Goal: Transaction & Acquisition: Purchase product/service

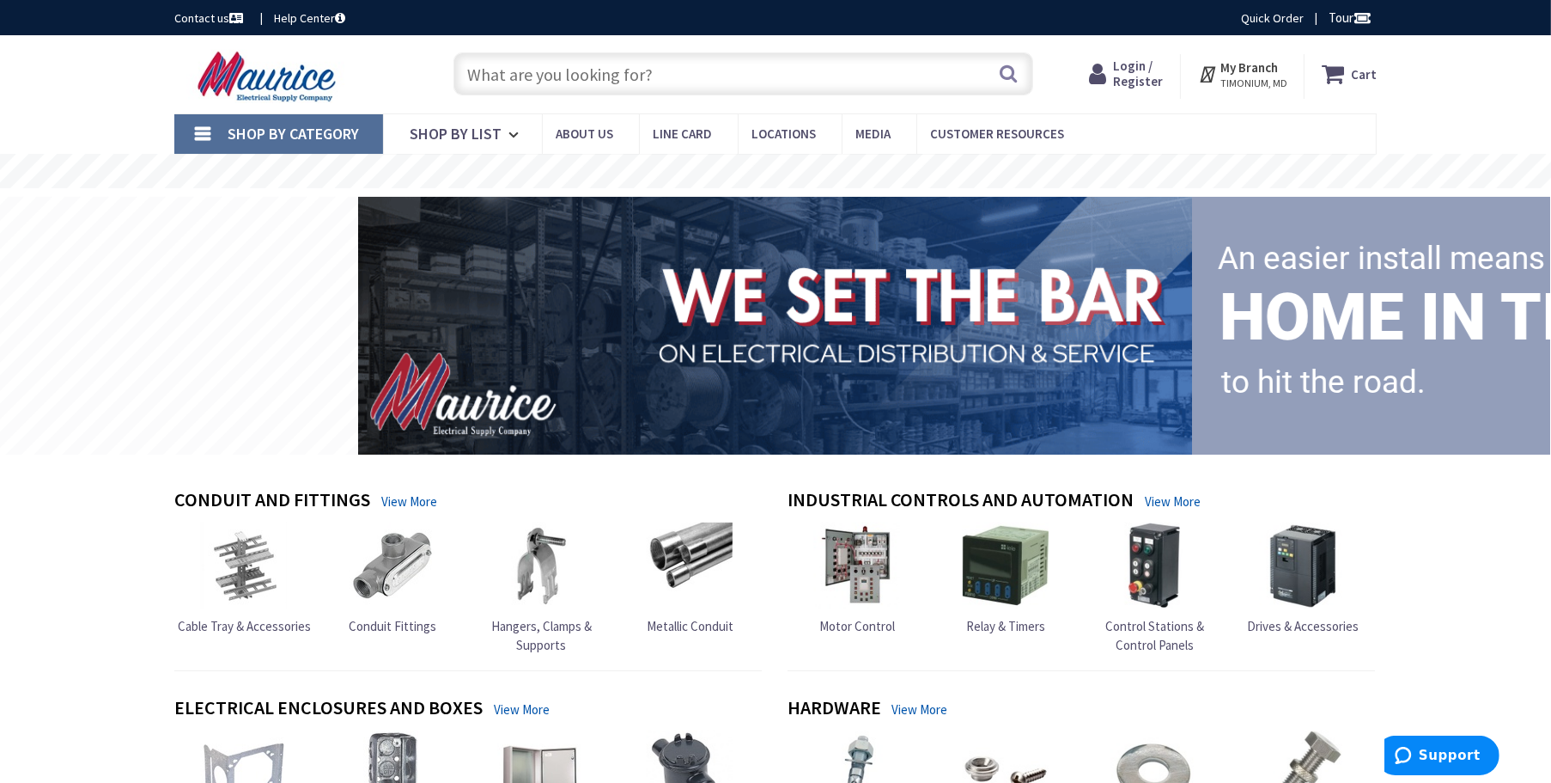
click at [1124, 79] on span "Login / Register" at bounding box center [1138, 74] width 50 height 32
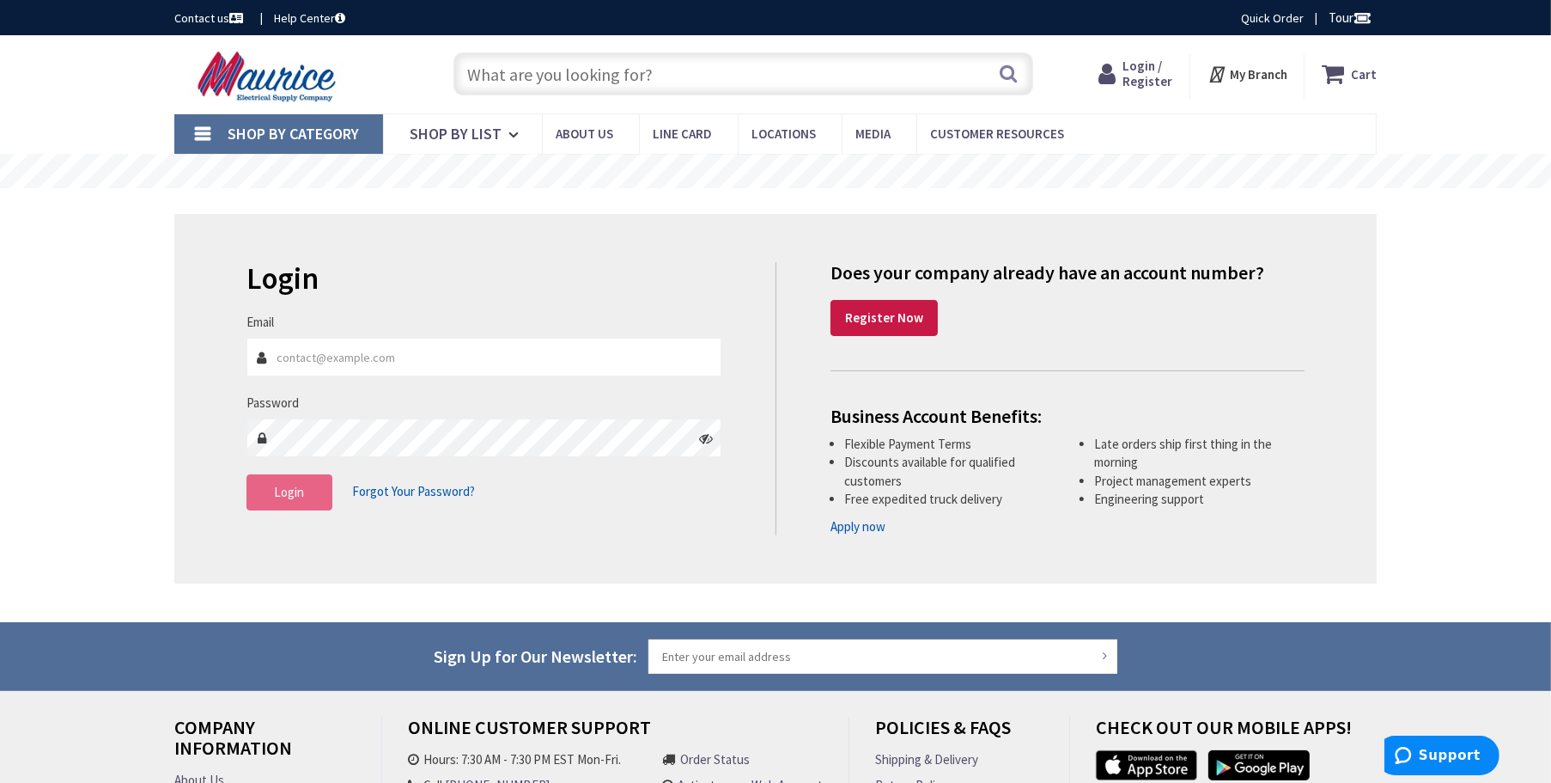
type input "[PERSON_NAME][EMAIL_ADDRESS][DOMAIN_NAME]"
click at [283, 489] on span "Login" at bounding box center [290, 492] width 30 height 16
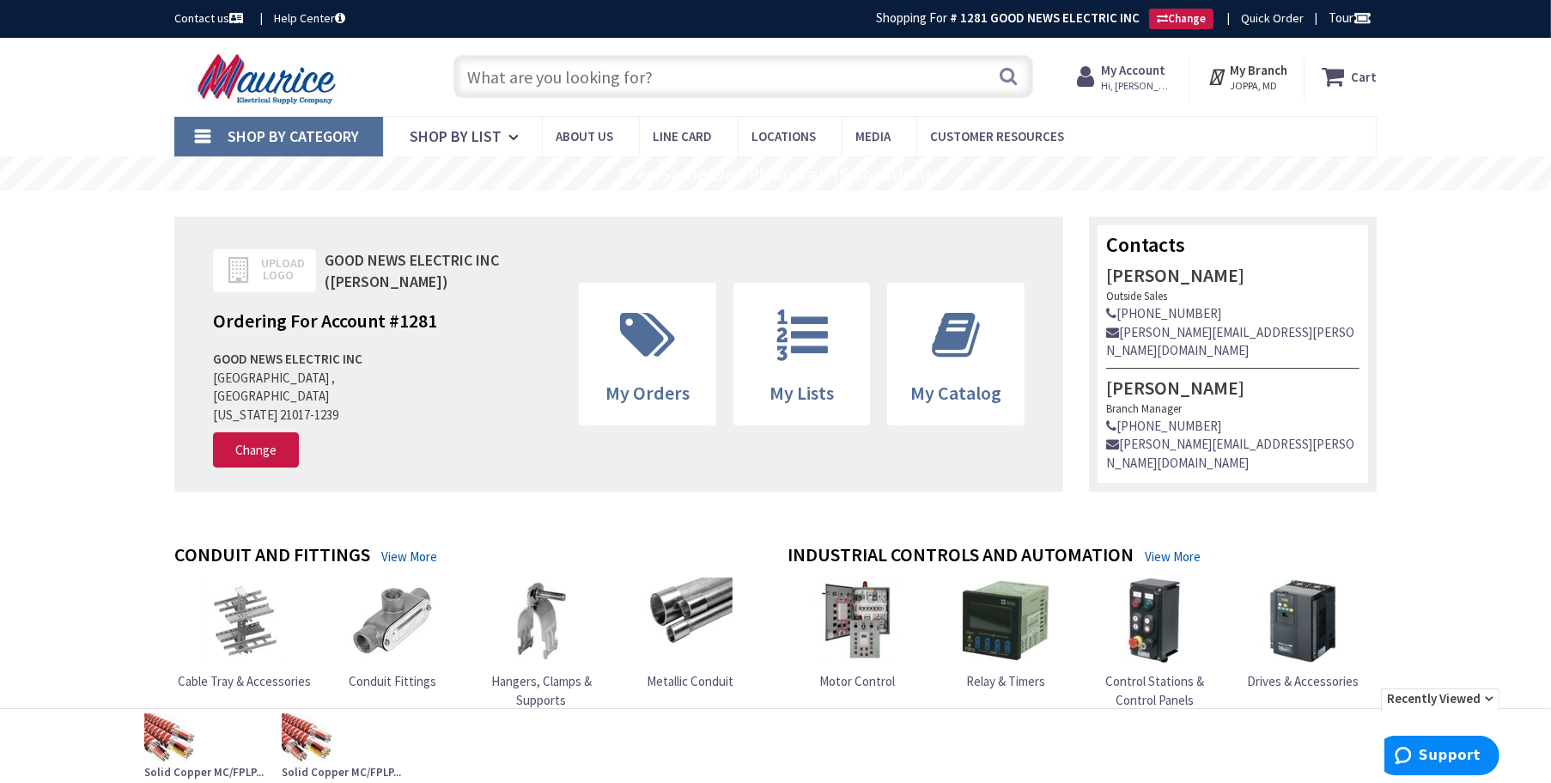
click at [550, 70] on input "text" at bounding box center [744, 76] width 580 height 43
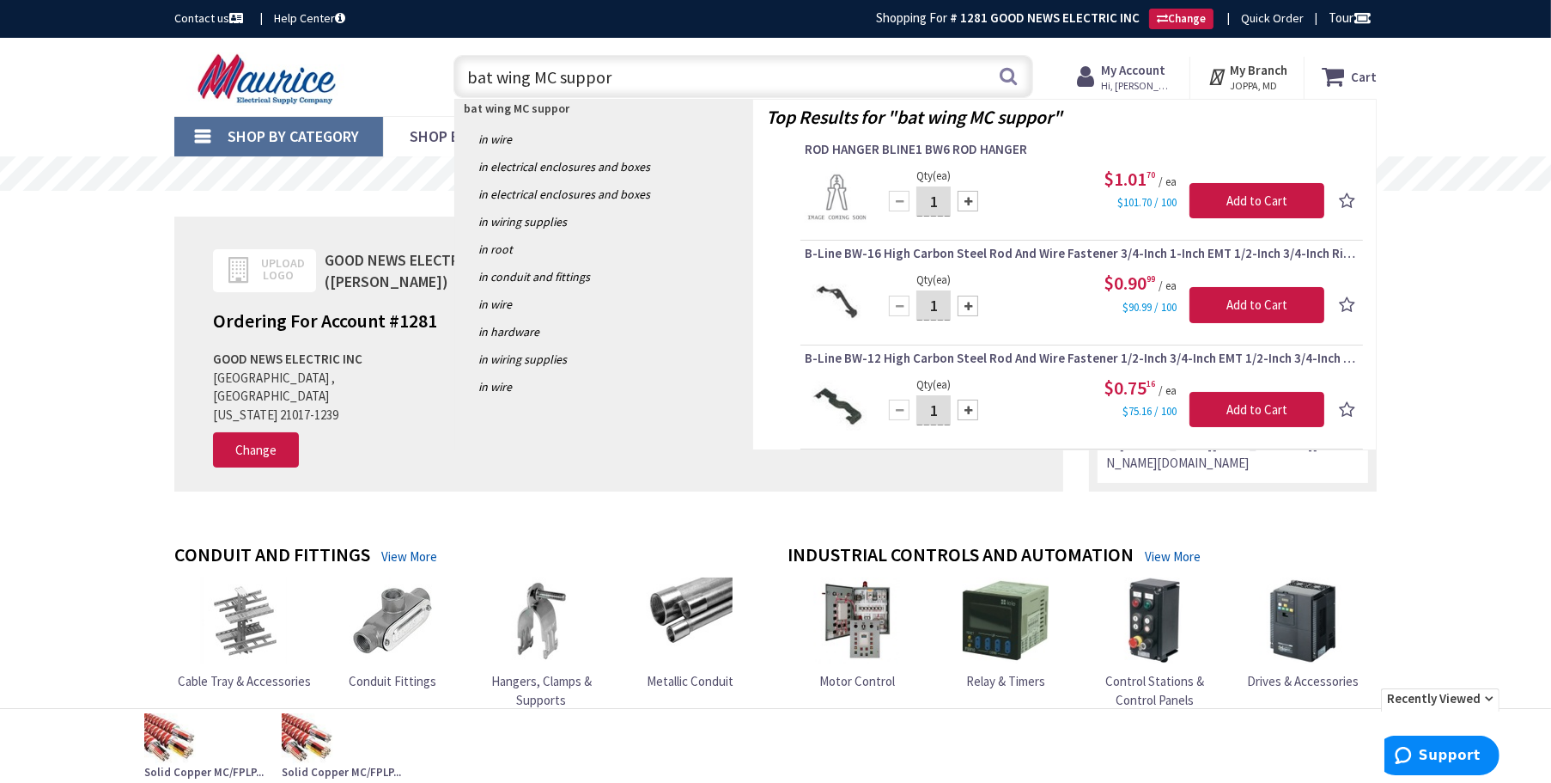
type input "bat wing MC support"
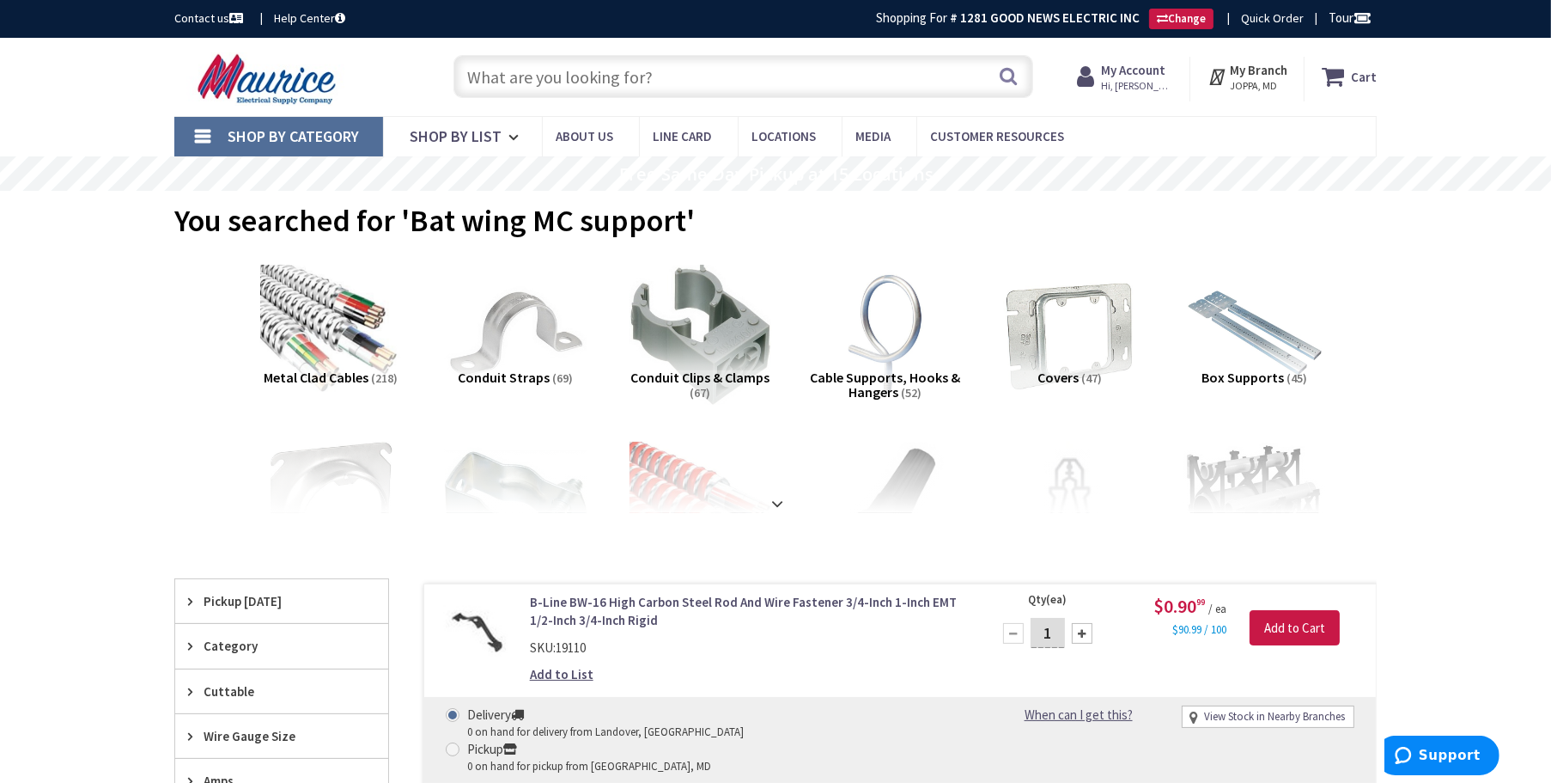
click at [520, 83] on input "text" at bounding box center [744, 76] width 580 height 43
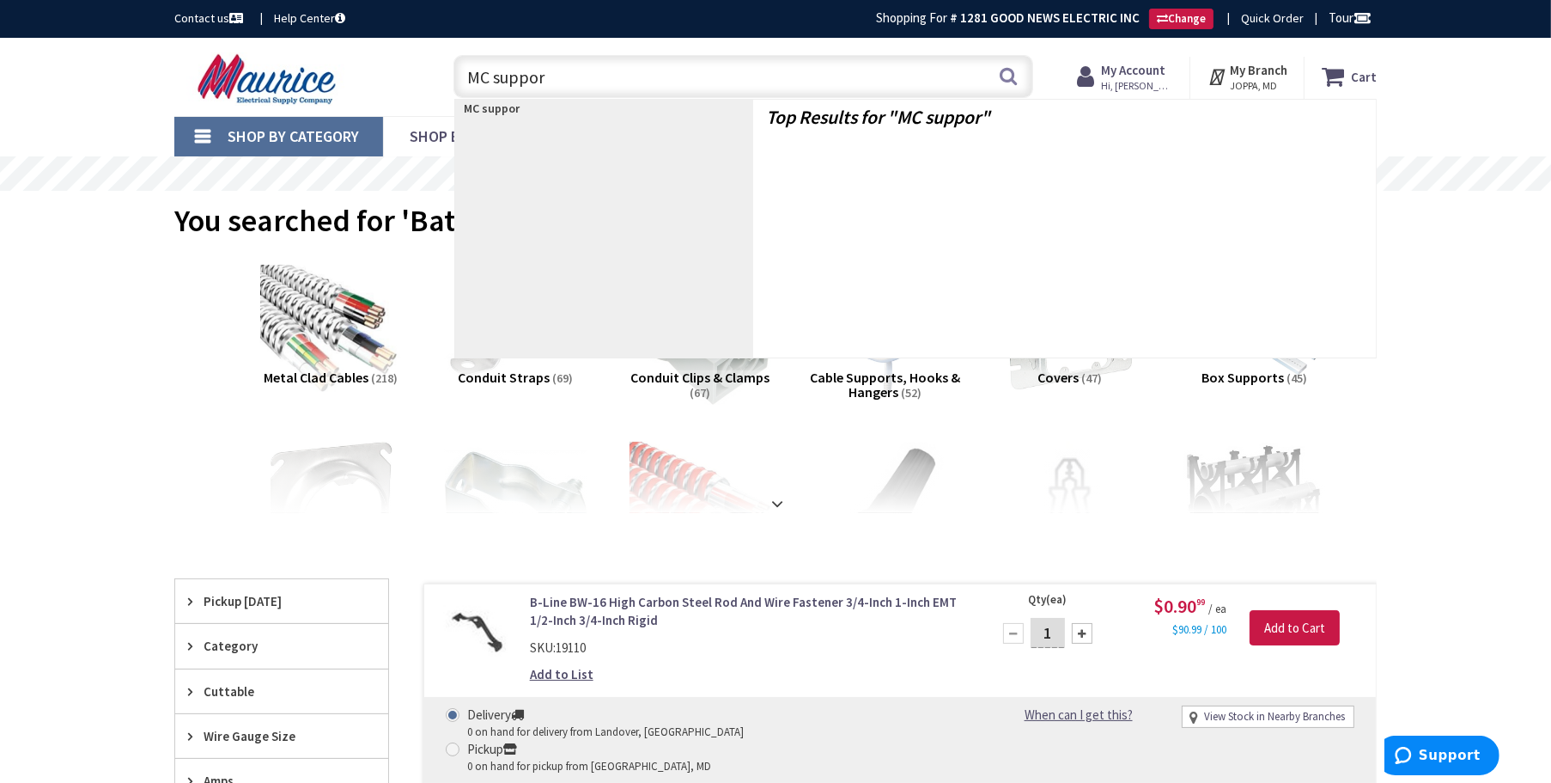
type input "MC support"
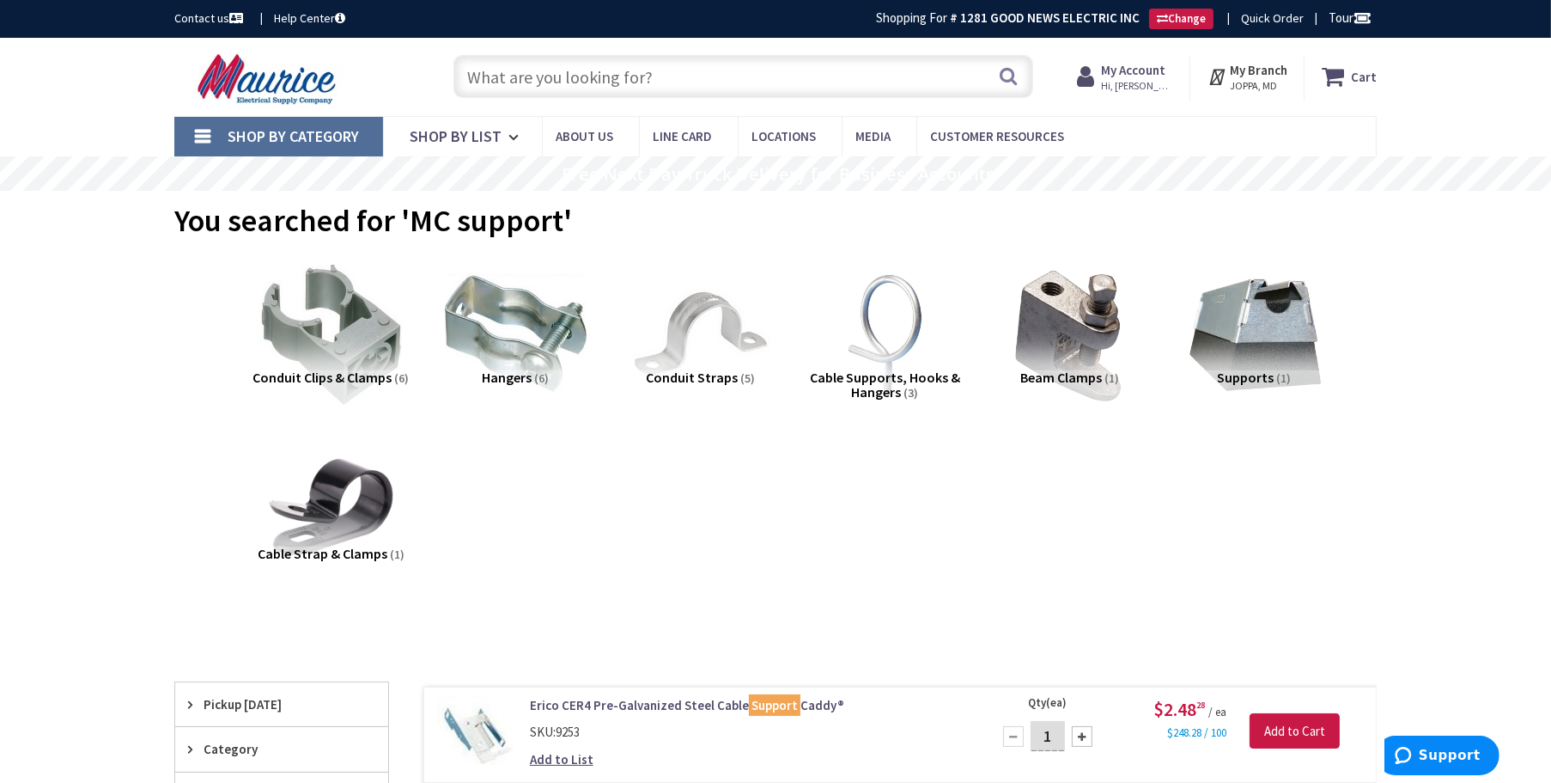
click at [545, 84] on input "text" at bounding box center [744, 76] width 580 height 43
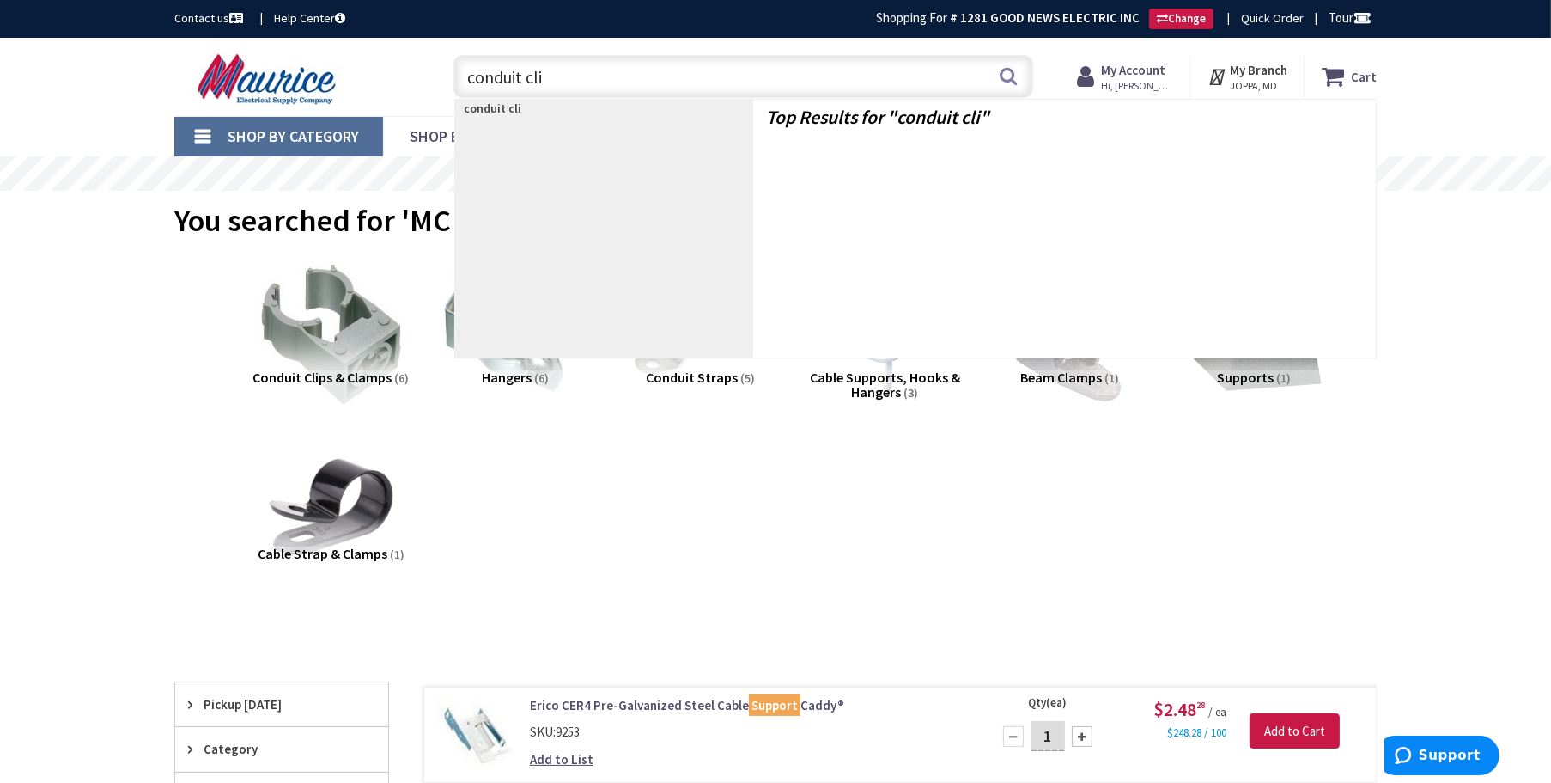
type input "conduit clip"
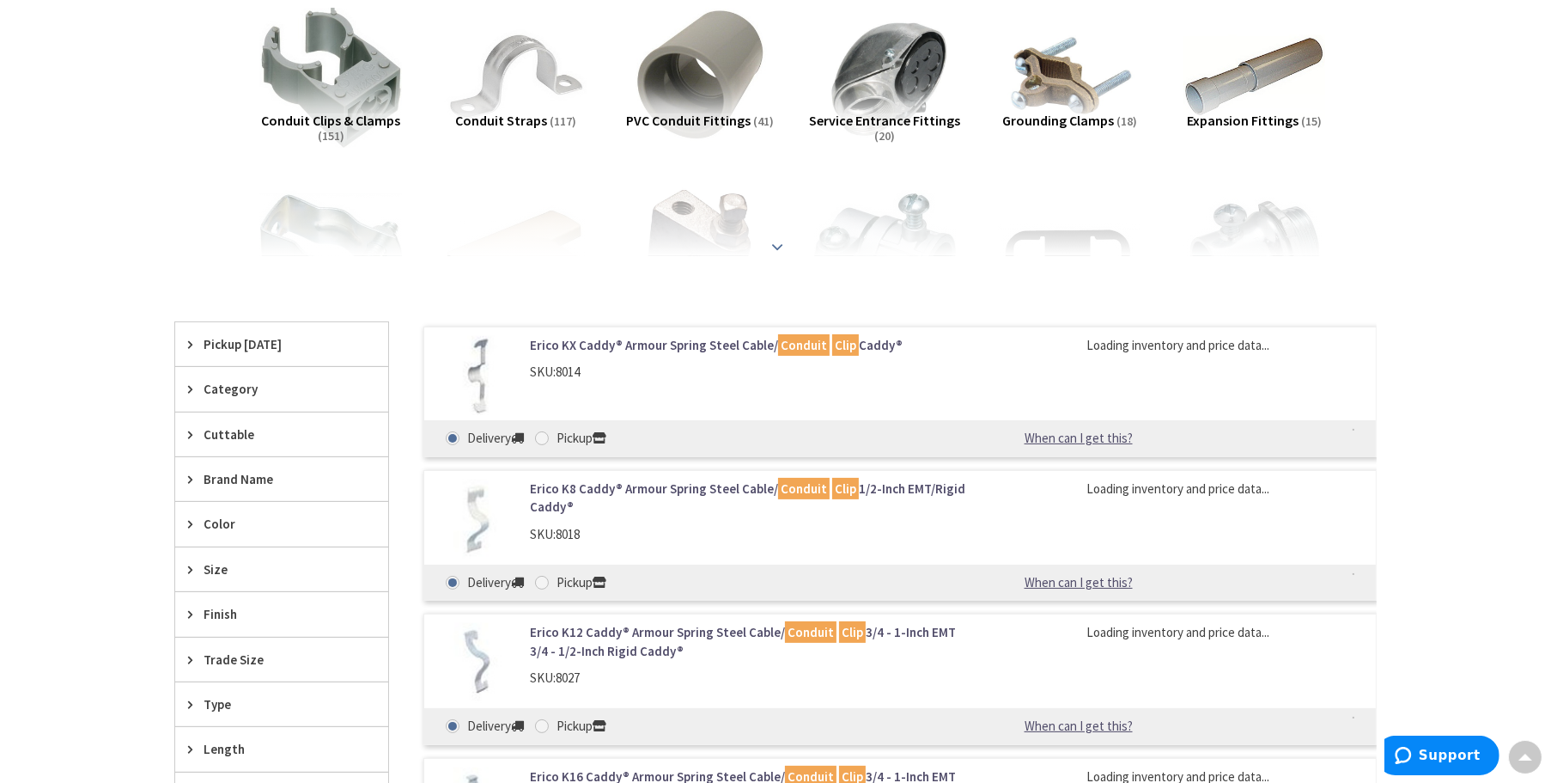
scroll to position [259, 0]
